Goal: Task Accomplishment & Management: Manage account settings

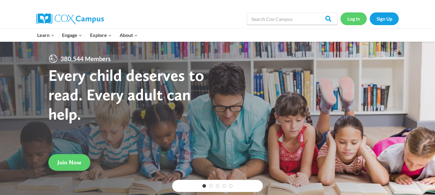
click at [355, 19] on link "Log In" at bounding box center [353, 18] width 26 height 12
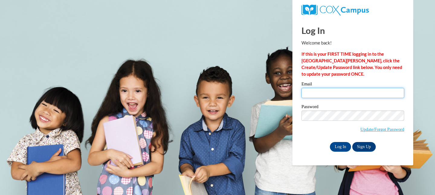
click at [309, 95] on input "Email" at bounding box center [353, 93] width 103 height 10
type input "[PERSON_NAME][EMAIL_ADDRESS][PERSON_NAME][DOMAIN_NAME]"
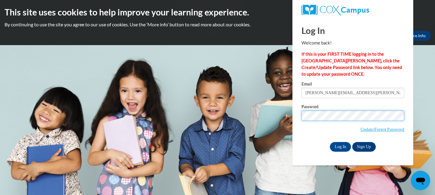
click at [330, 142] on input "Log In" at bounding box center [340, 147] width 21 height 10
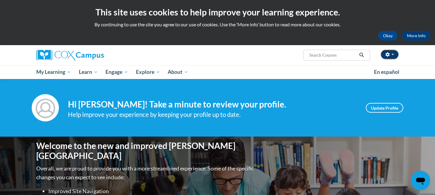
click at [393, 56] on button "button" at bounding box center [390, 55] width 18 height 10
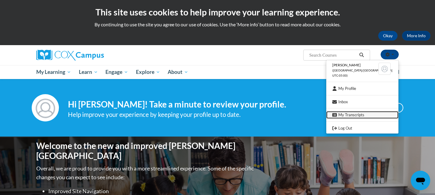
click at [358, 115] on link "My Transcripts" at bounding box center [362, 115] width 72 height 8
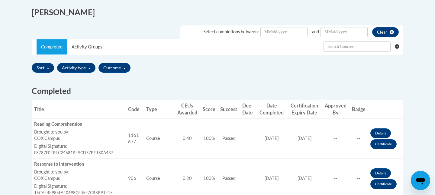
scroll to position [104, 0]
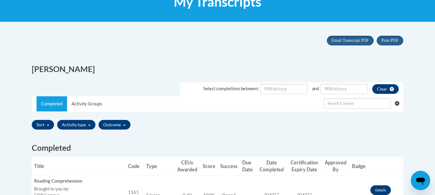
click at [396, 105] on icon "Clear searching" at bounding box center [397, 103] width 5 height 5
click at [45, 126] on button "Sort" at bounding box center [43, 125] width 22 height 10
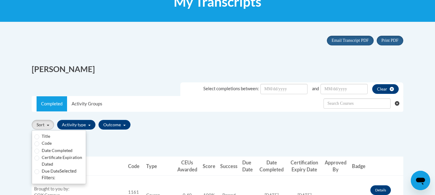
click at [54, 150] on label "Date Completed" at bounding box center [57, 150] width 31 height 7
click at [39, 150] on input "Date Completed" at bounding box center [36, 150] width 5 height 5
radio input "true"
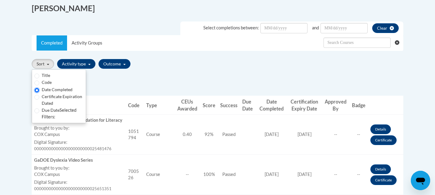
scroll to position [166, 0]
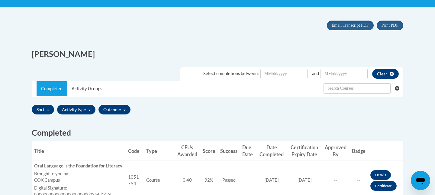
scroll to position [0, 0]
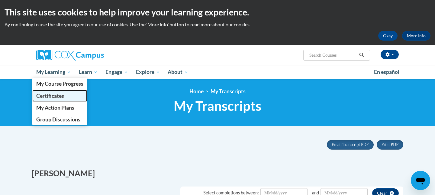
click at [61, 94] on span "Certificates" at bounding box center [50, 95] width 28 height 6
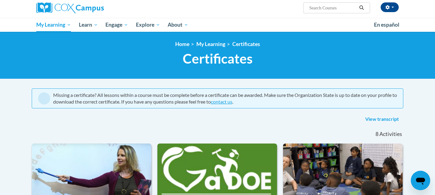
scroll to position [40, 0]
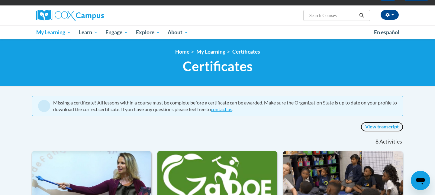
click at [370, 127] on link "View transcript" at bounding box center [382, 127] width 43 height 10
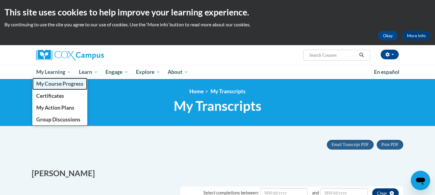
click at [58, 84] on span "My Course Progress" at bounding box center [59, 83] width 47 height 6
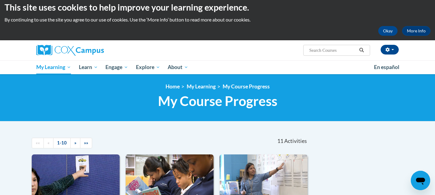
scroll to position [5, 0]
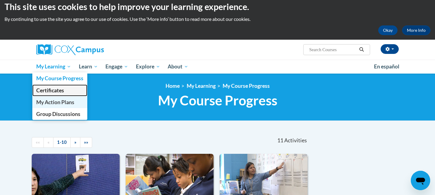
click at [58, 91] on span "Certificates" at bounding box center [50, 90] width 28 height 6
